Goal: Check status: Check status

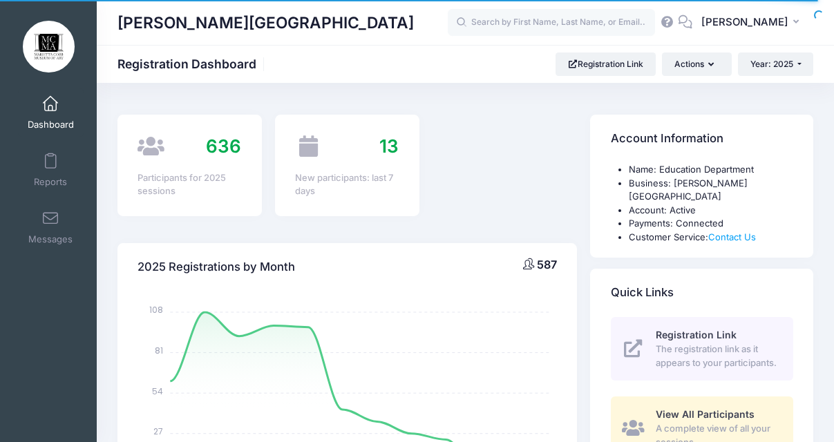
select select
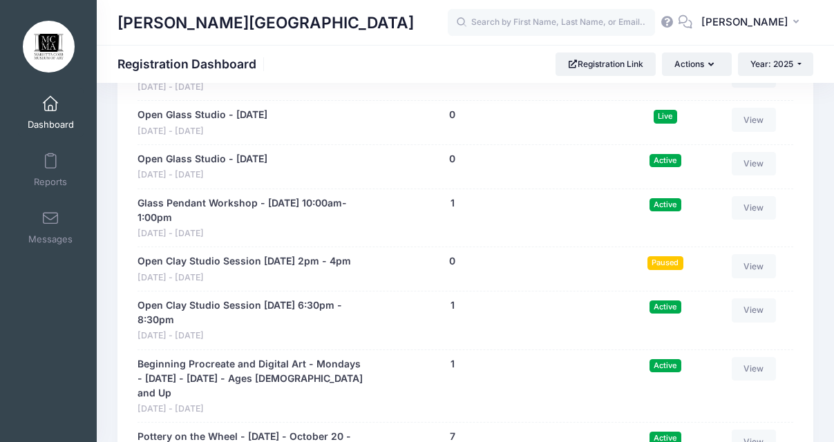
scroll to position [10847, 0]
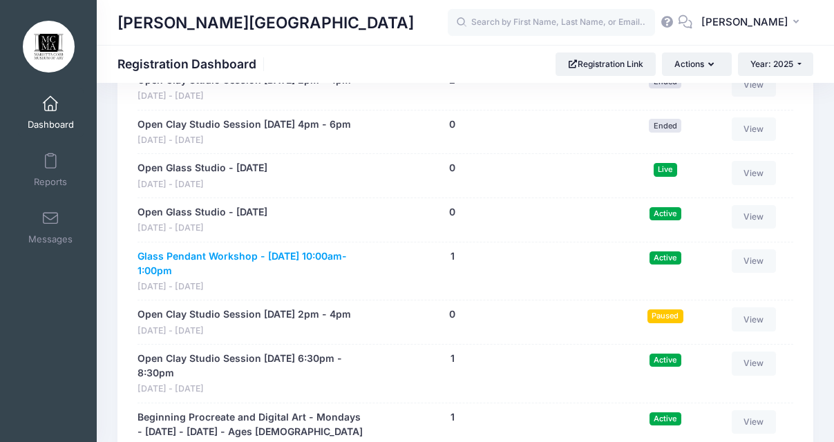
click at [307, 249] on link "Glass Pendant Workshop - [DATE] 10:00am-1:00pm" at bounding box center [251, 263] width 229 height 29
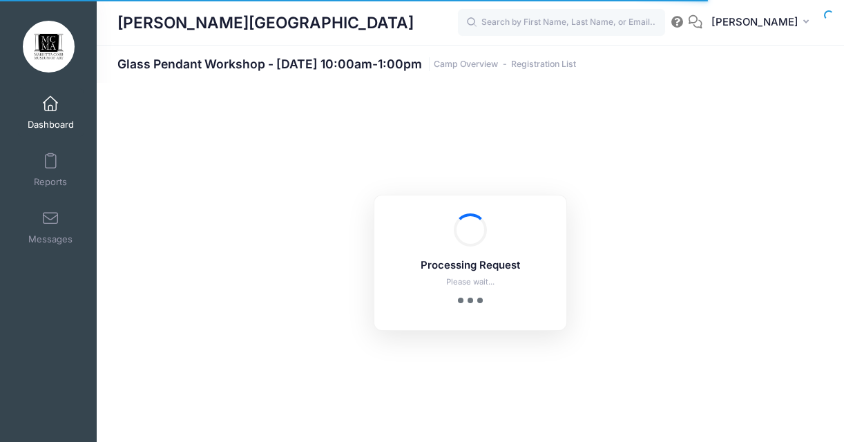
select select "10"
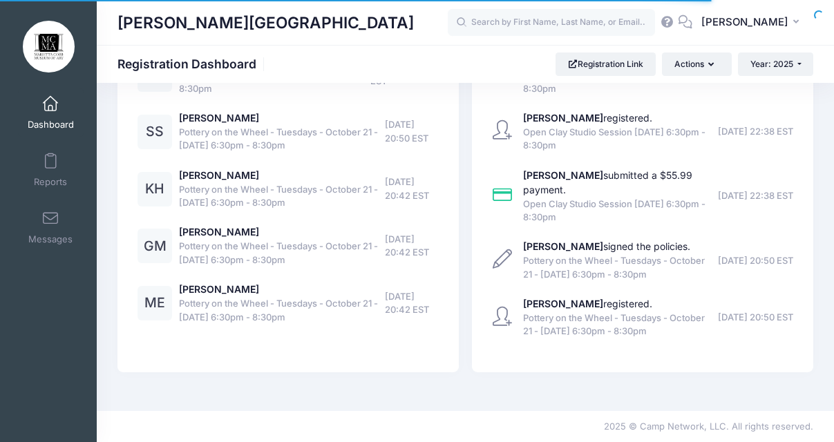
scroll to position [12449, 0]
select select
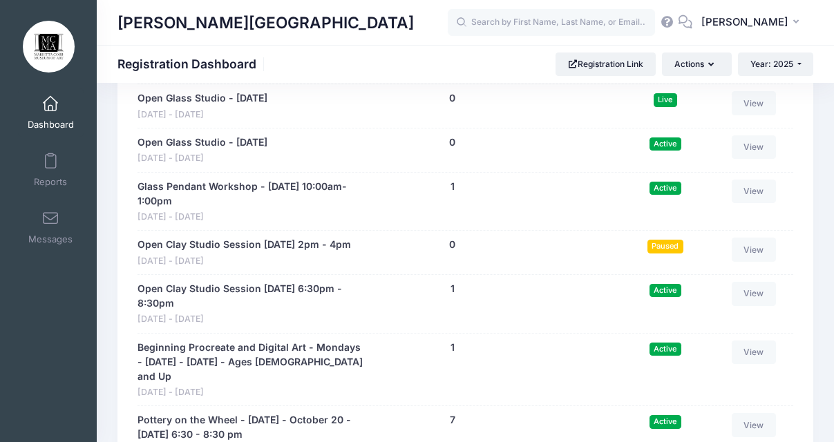
scroll to position [10860, 0]
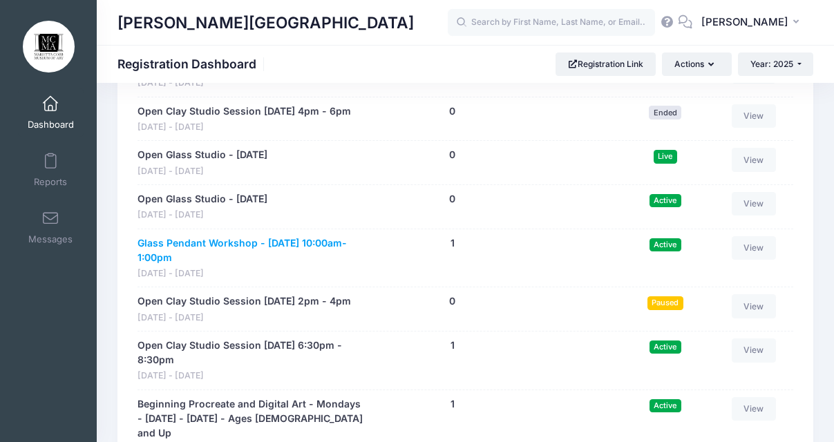
click at [150, 236] on link "Glass Pendant Workshop - [DATE] 10:00am-1:00pm" at bounding box center [251, 250] width 229 height 29
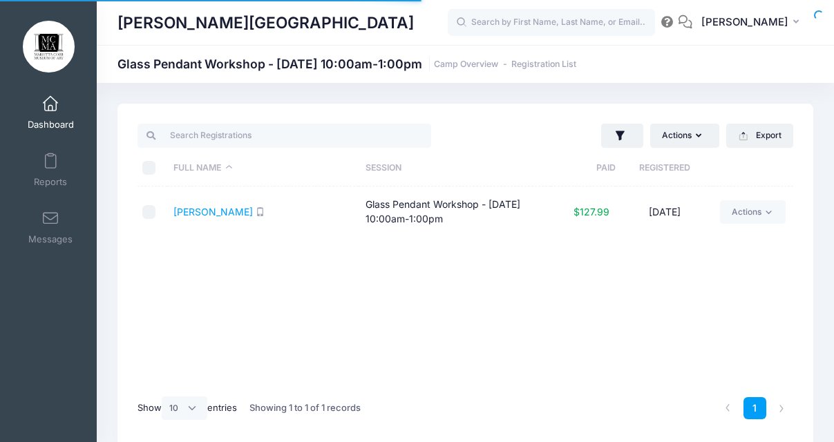
select select "10"
